Goal: Transaction & Acquisition: Purchase product/service

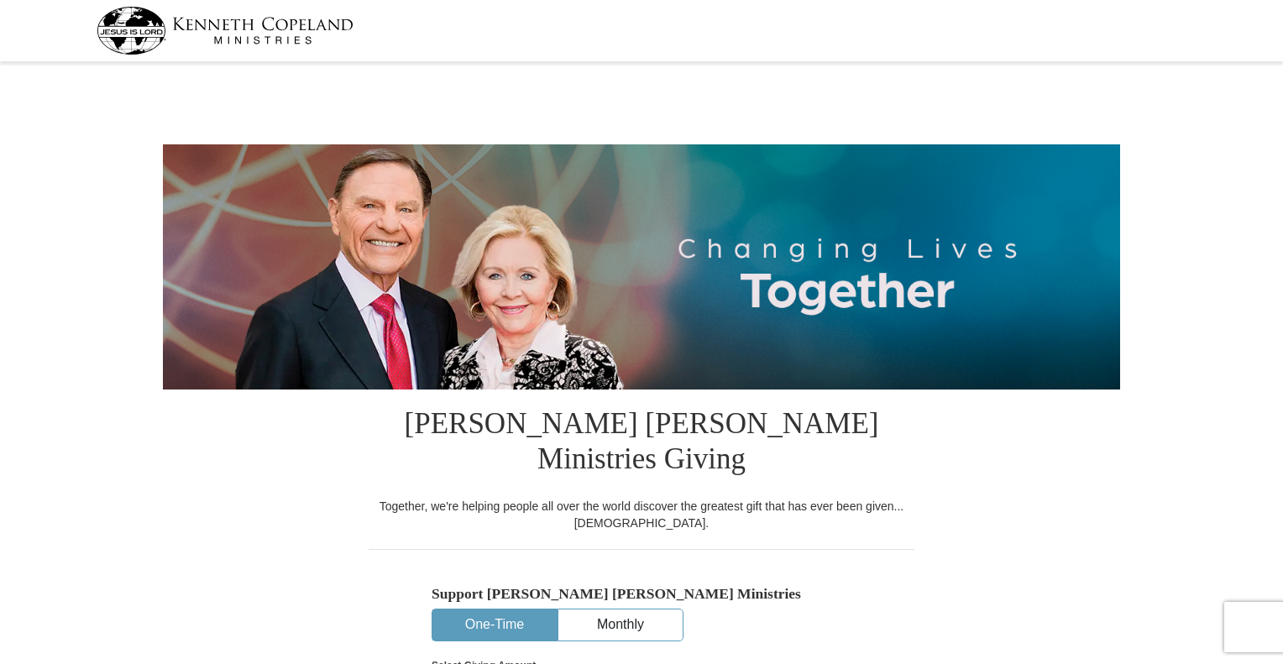
select select "NE"
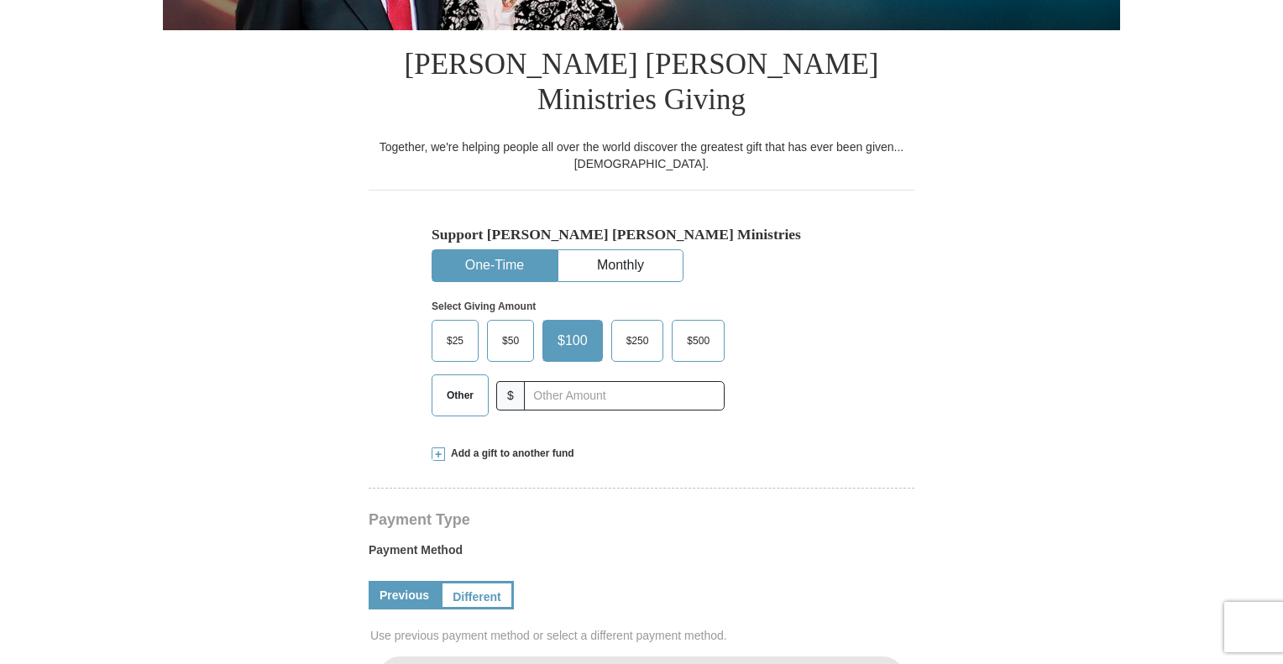
scroll to position [363, 0]
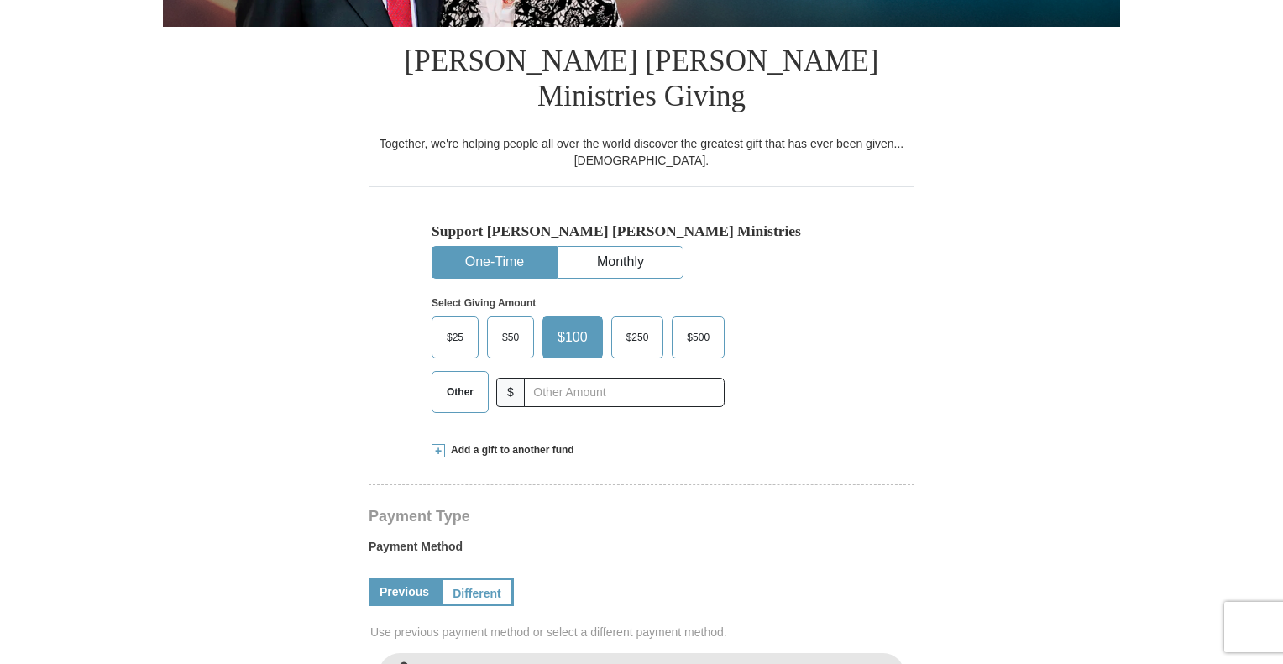
click at [467, 379] on span "Other" at bounding box center [460, 391] width 44 height 25
click at [0, 0] on input "Other" at bounding box center [0, 0] width 0 height 0
click at [437, 444] on span at bounding box center [438, 450] width 13 height 13
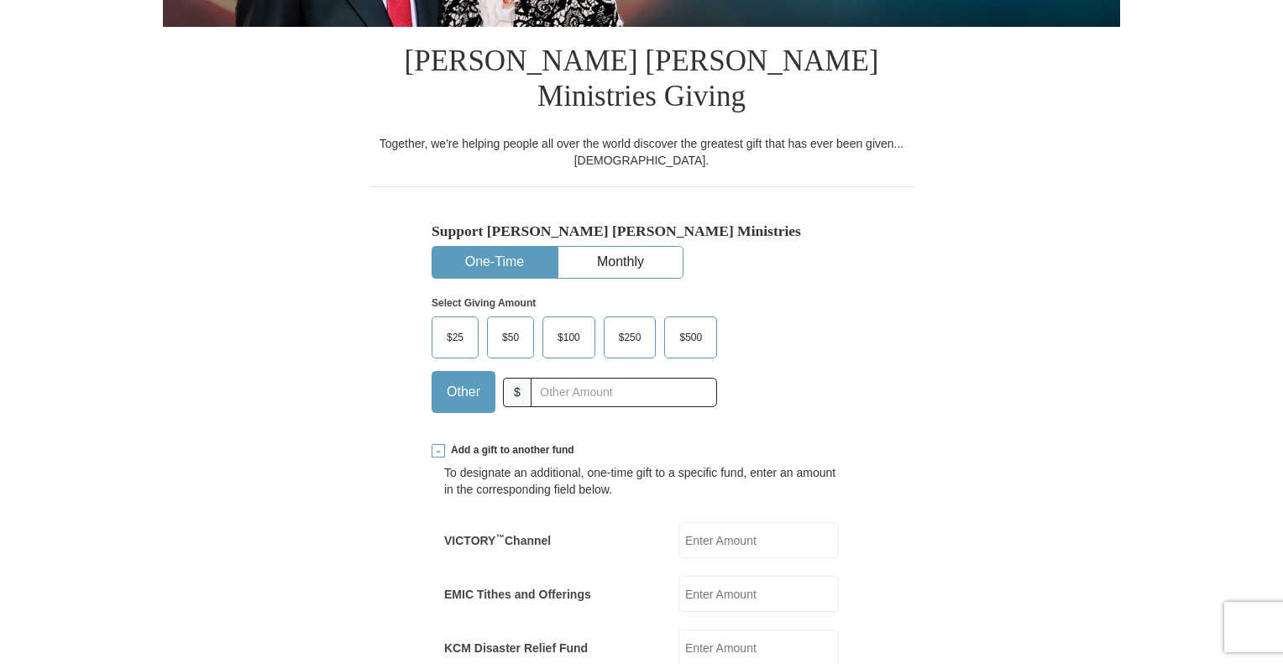
click at [714, 576] on input "EMIC Tithes and Offerings" at bounding box center [758, 594] width 160 height 36
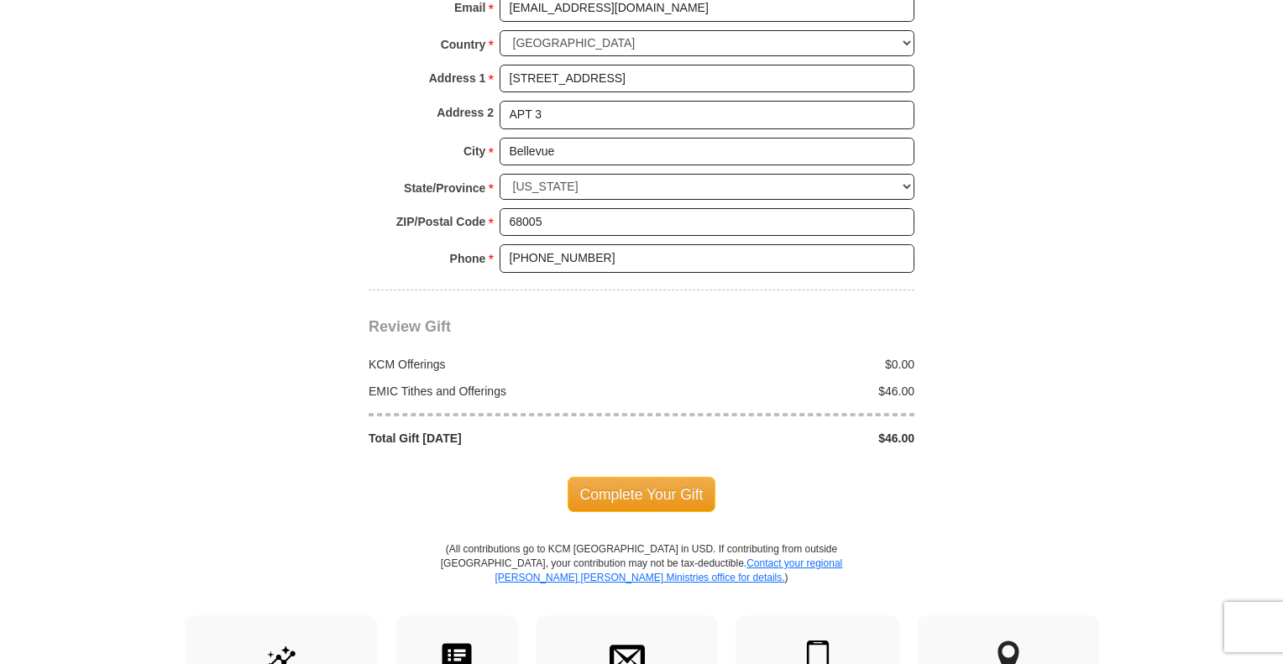
scroll to position [1605, 0]
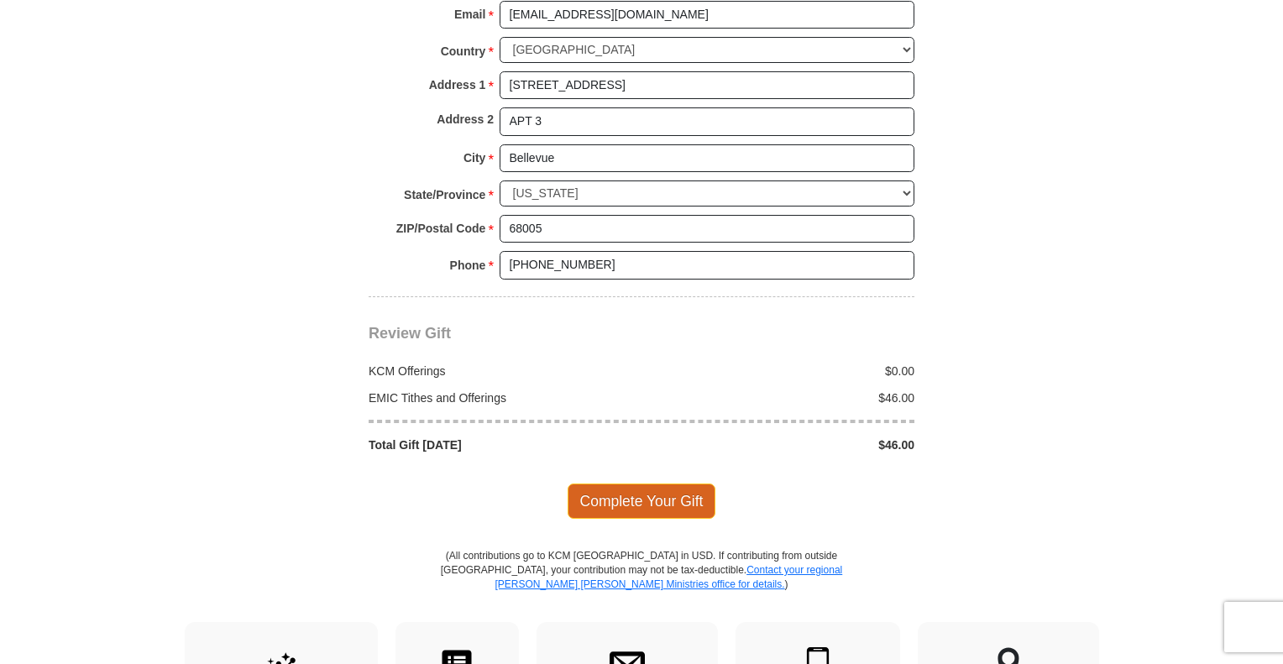
type input "46.00"
click at [699, 484] on span "Complete Your Gift" at bounding box center [642, 501] width 149 height 35
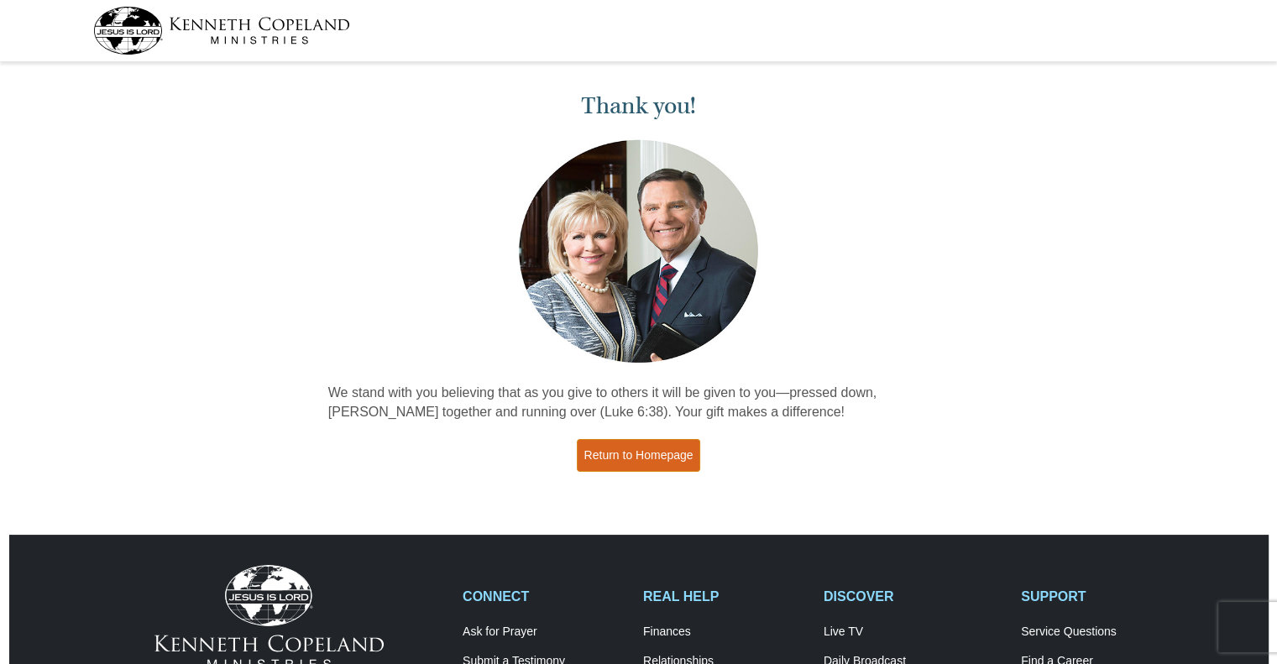
click at [688, 457] on link "Return to Homepage" at bounding box center [639, 455] width 124 height 33
